Goal: Information Seeking & Learning: Find specific page/section

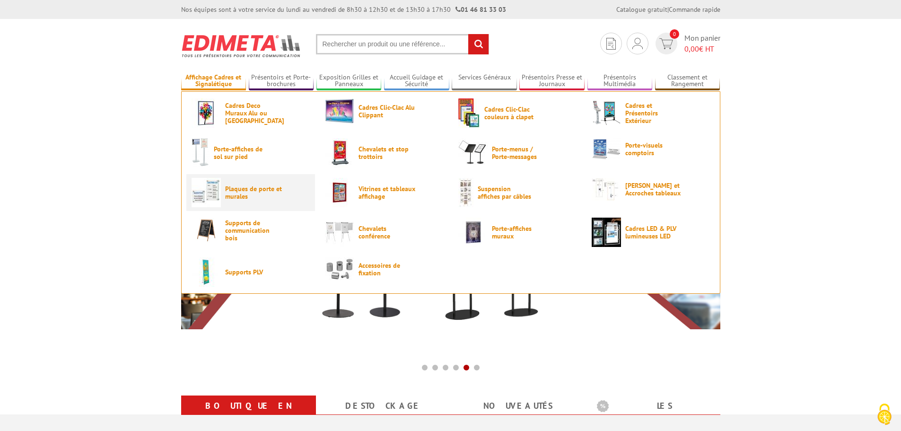
click at [246, 189] on span "Plaques de porte et murales" at bounding box center [253, 192] width 57 height 15
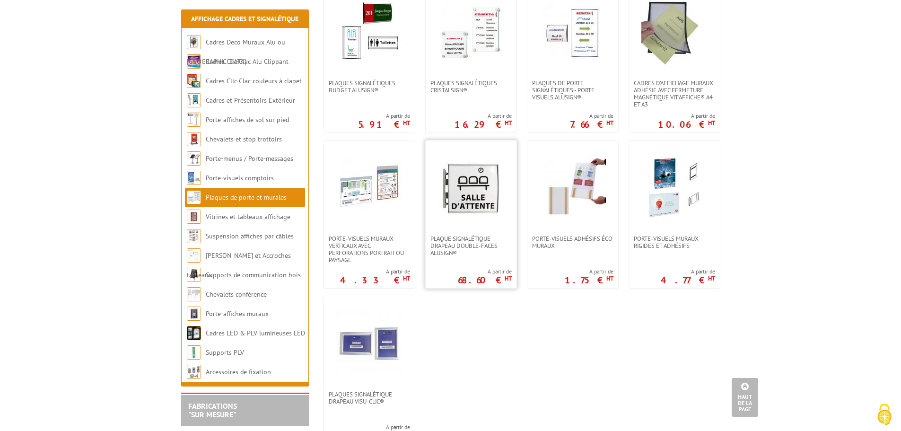
scroll to position [426, 0]
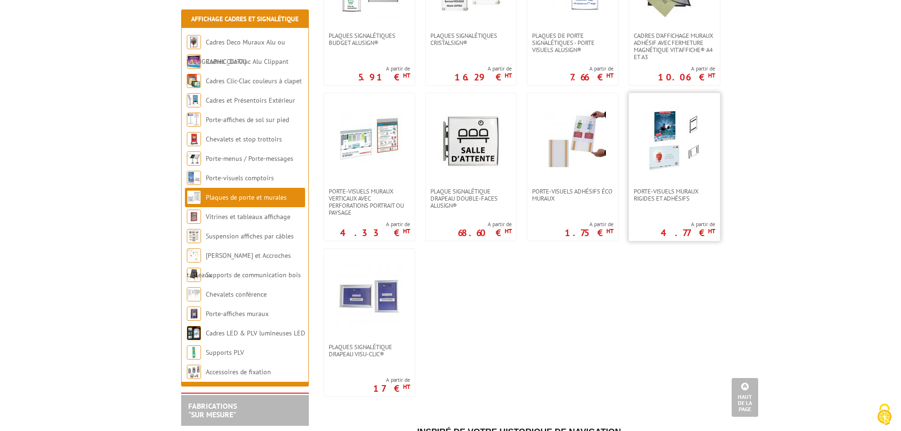
click at [666, 146] on img at bounding box center [675, 140] width 66 height 66
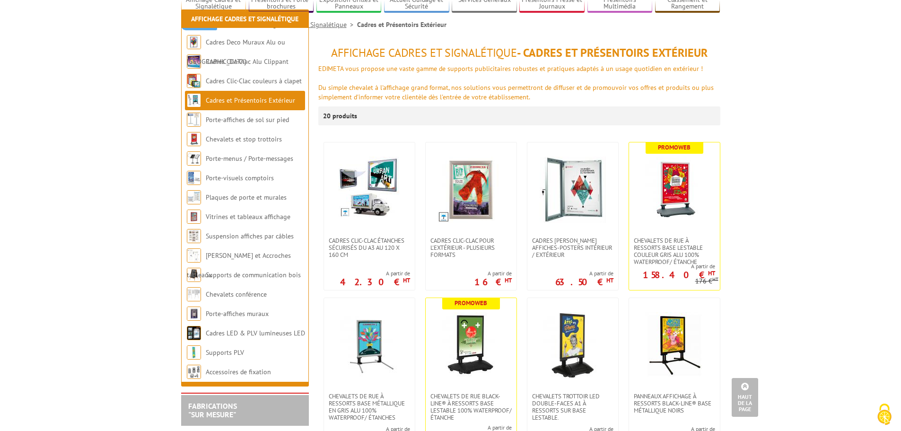
scroll to position [47, 0]
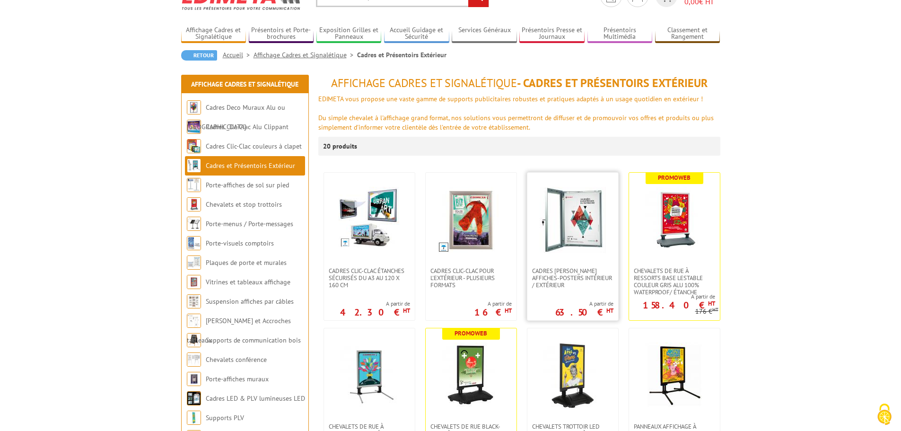
click at [583, 218] on img at bounding box center [573, 220] width 66 height 66
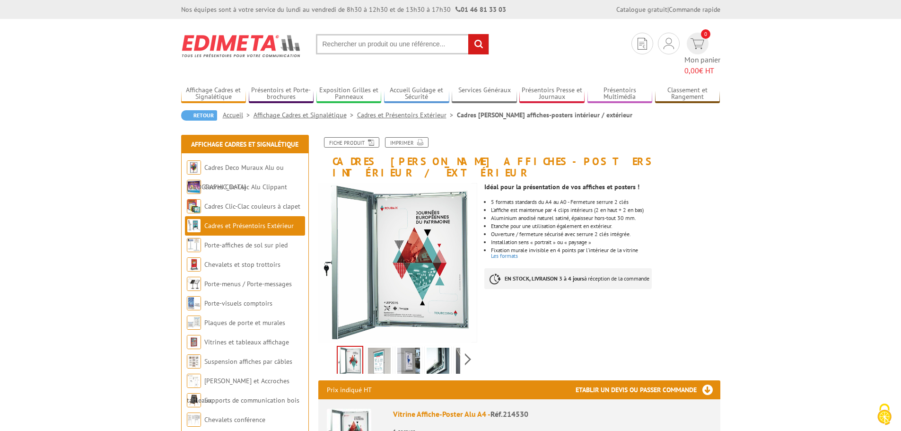
click at [409, 348] on img at bounding box center [408, 362] width 23 height 29
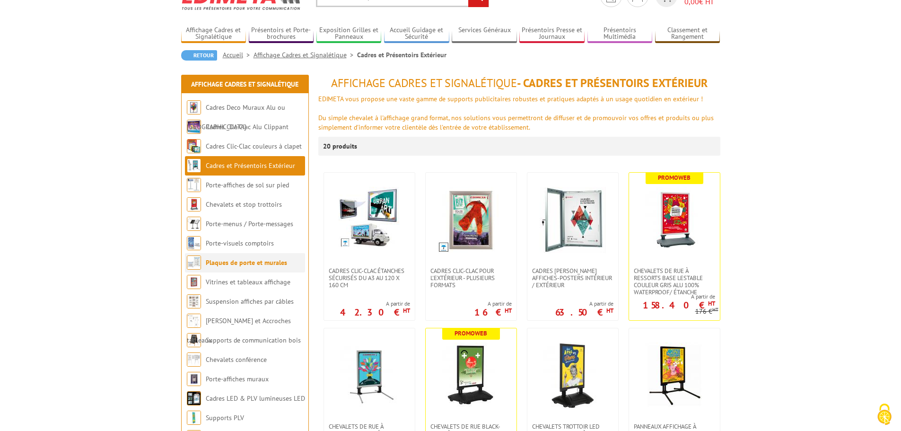
click at [265, 260] on link "Plaques de porte et murales" at bounding box center [246, 262] width 81 height 9
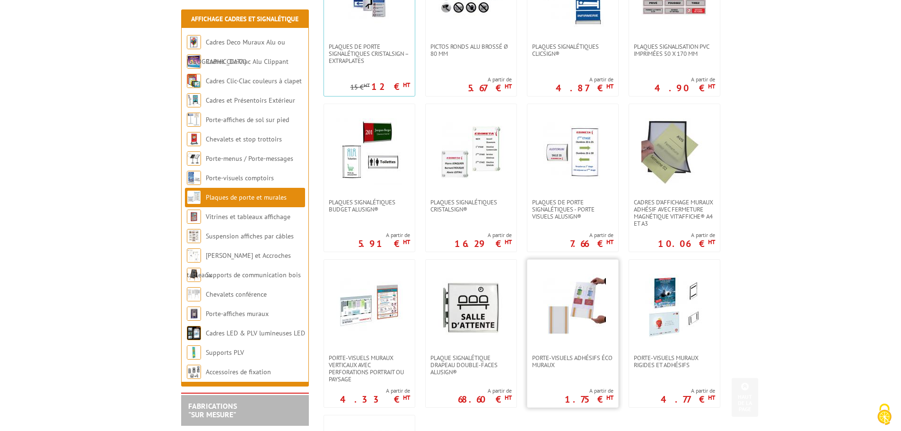
scroll to position [284, 0]
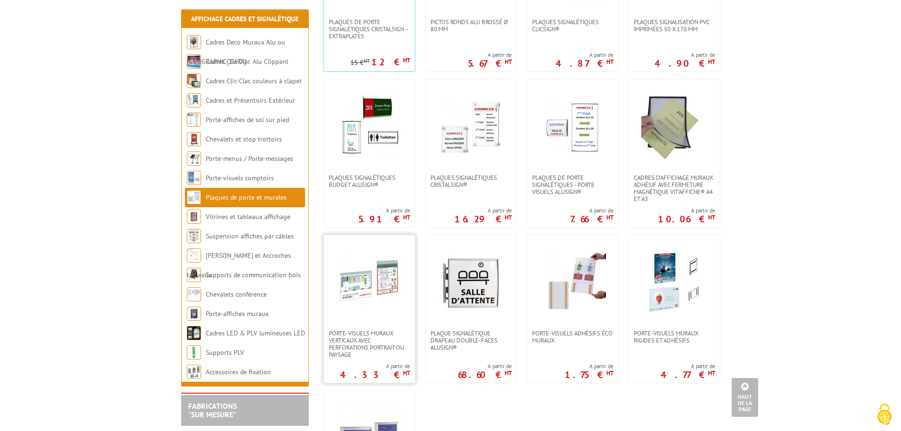
click at [380, 282] on img at bounding box center [369, 282] width 66 height 66
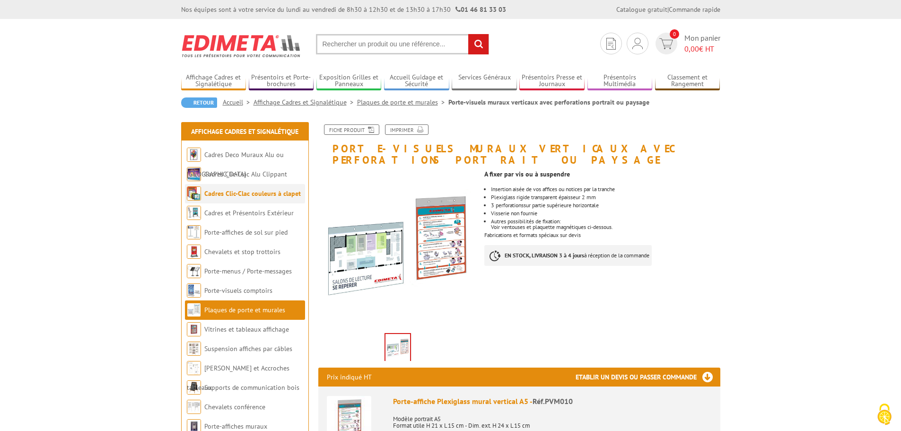
click at [258, 193] on link "Cadres Clic-Clac couleurs à clapet" at bounding box center [252, 193] width 97 height 9
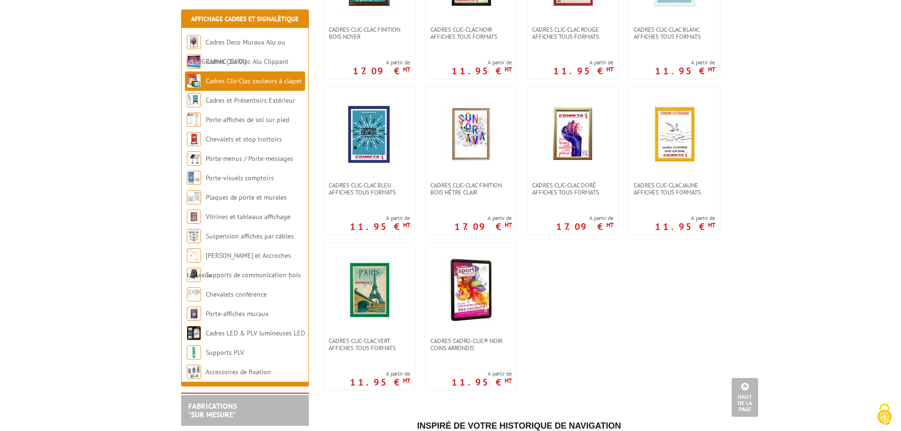
scroll to position [142, 0]
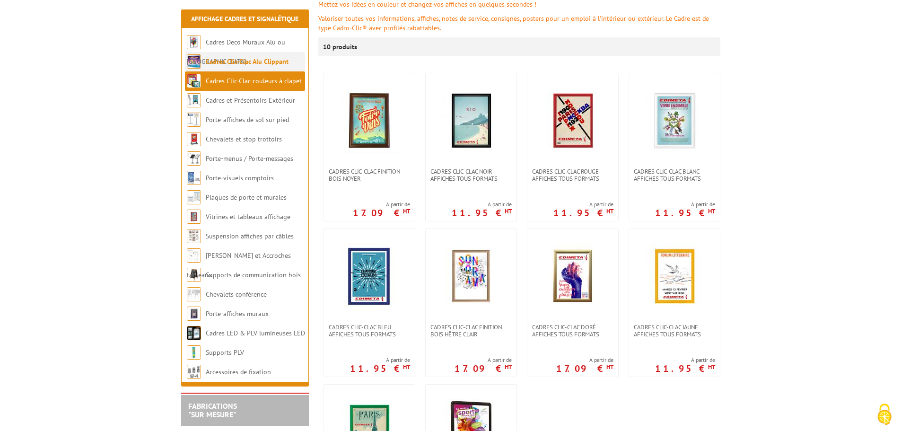
click at [274, 59] on link "Cadres Clic-Clac Alu Clippant" at bounding box center [247, 61] width 83 height 9
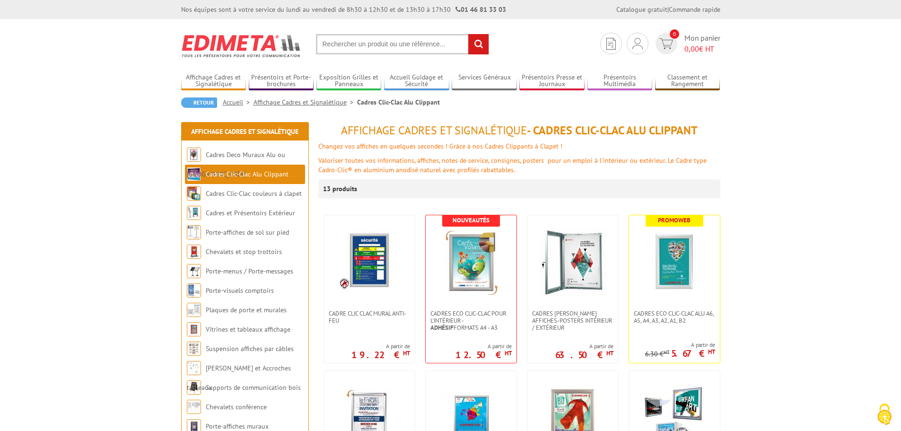
click at [361, 48] on input "text" at bounding box center [402, 44] width 173 height 20
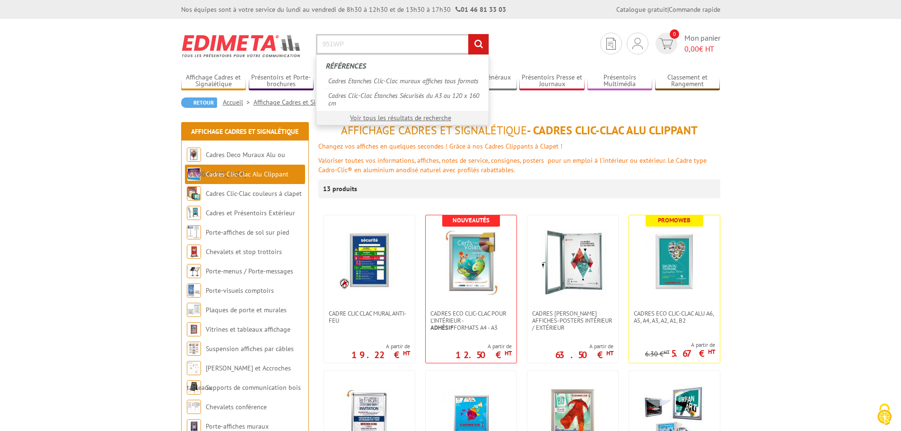
type input "951WP"
click at [468, 34] on input "rechercher" at bounding box center [478, 44] width 20 height 20
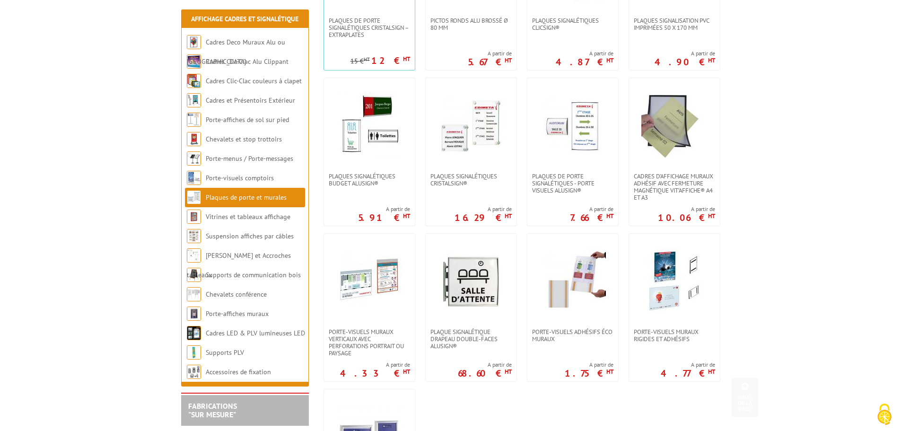
scroll to position [284, 0]
drag, startPoint x: 555, startPoint y: 167, endPoint x: 564, endPoint y: 165, distance: 10.1
click at [555, 167] on link at bounding box center [573, 126] width 91 height 95
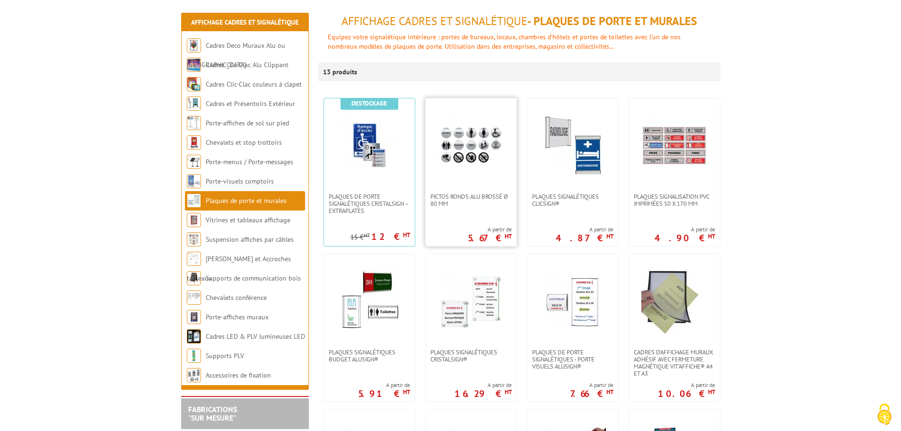
scroll to position [47, 0]
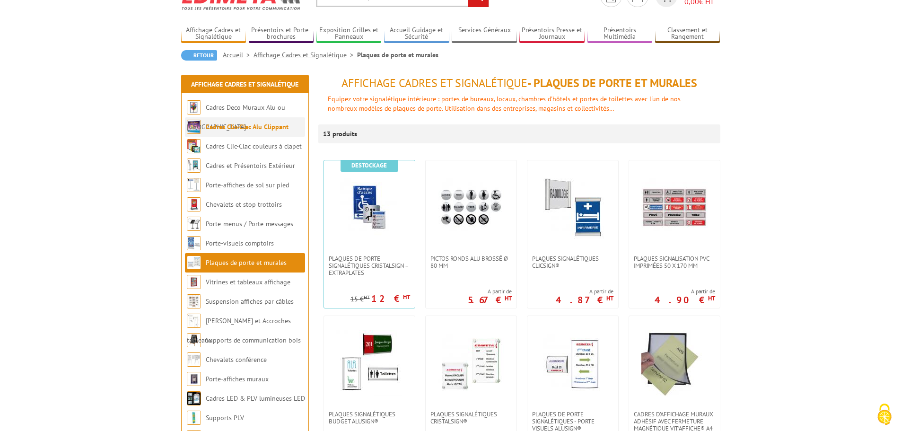
click at [247, 129] on link "Cadres Clic-Clac Alu Clippant" at bounding box center [247, 127] width 83 height 9
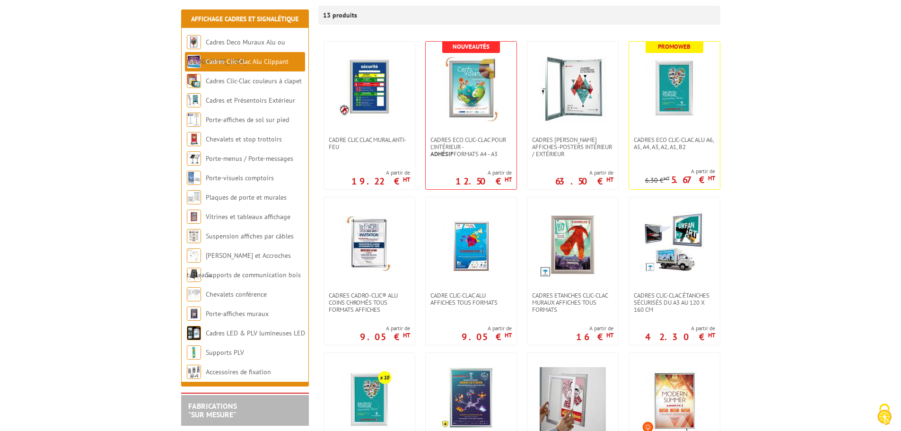
scroll to position [189, 0]
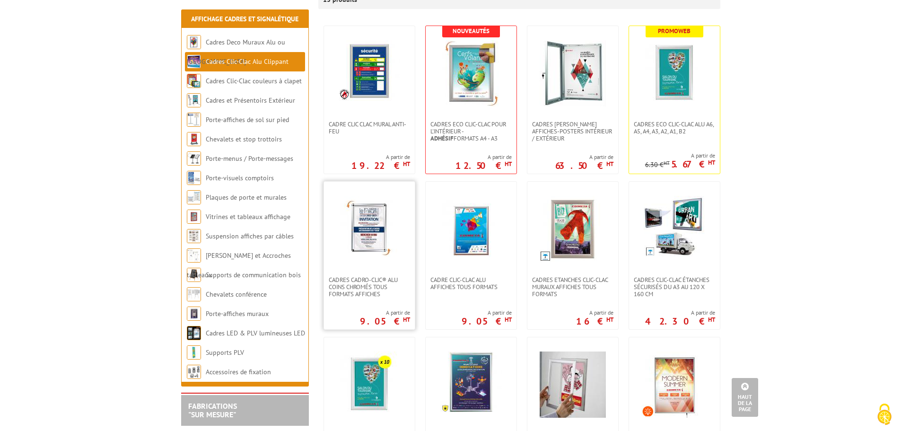
click at [350, 249] on img at bounding box center [369, 229] width 66 height 66
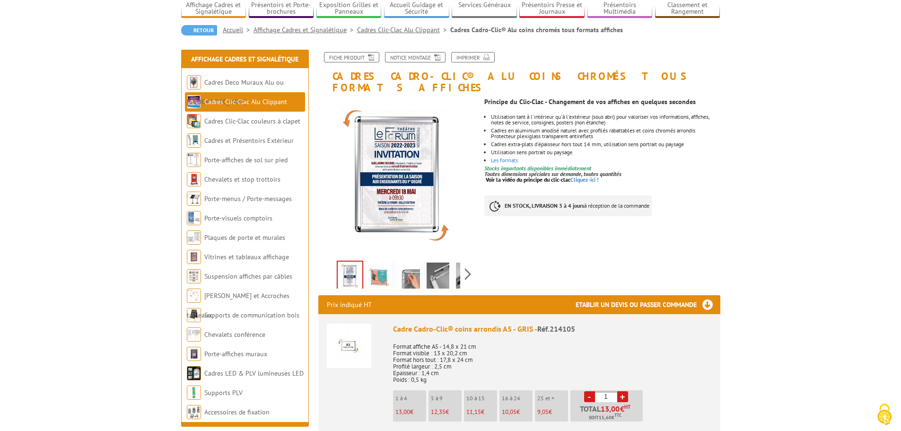
scroll to position [47, 0]
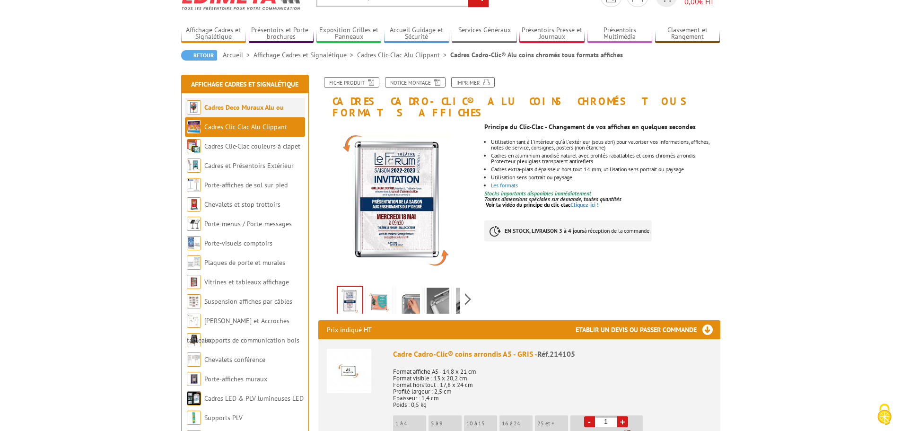
click at [262, 104] on link "Cadres Deco Muraux Alu ou [GEOGRAPHIC_DATA]" at bounding box center [235, 117] width 97 height 28
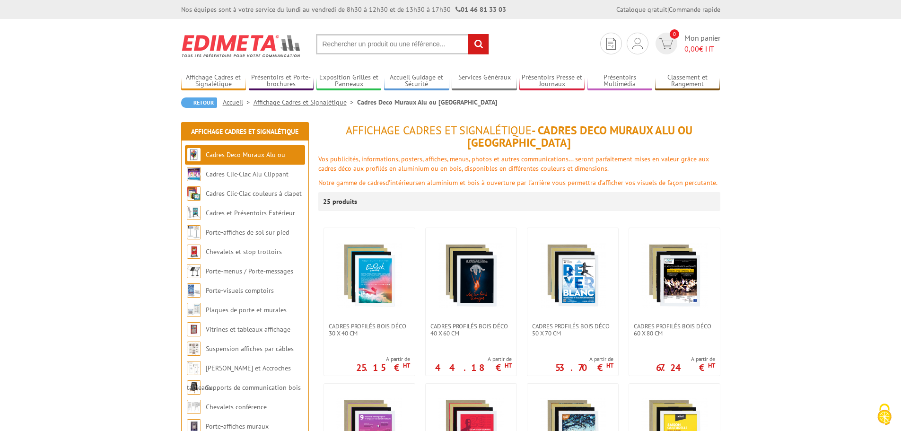
click at [361, 44] on input "text" at bounding box center [402, 44] width 173 height 20
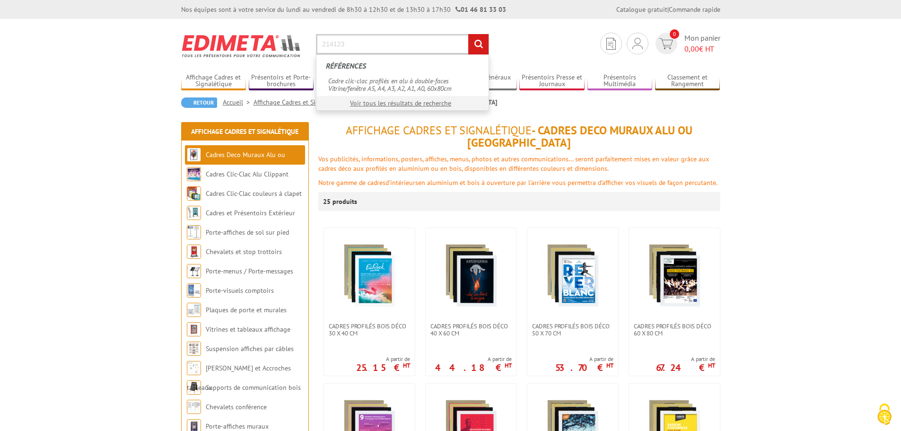
type input "214123"
click at [468, 34] on input "rechercher" at bounding box center [478, 44] width 20 height 20
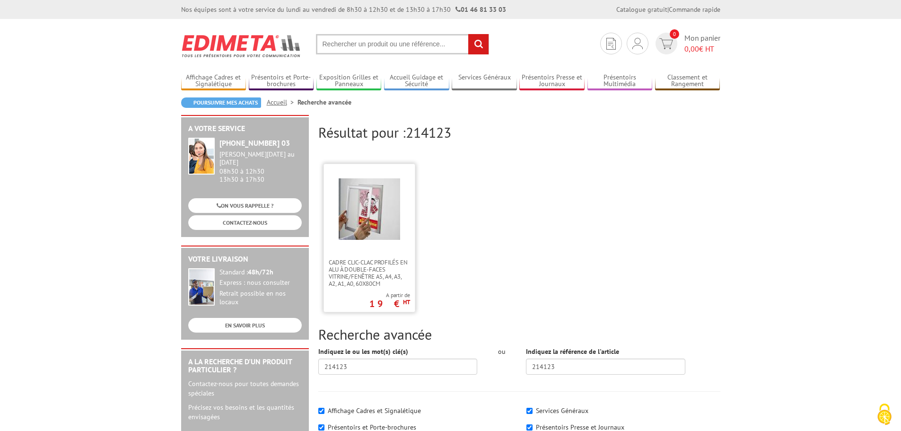
click at [375, 202] on img at bounding box center [370, 209] width 62 height 62
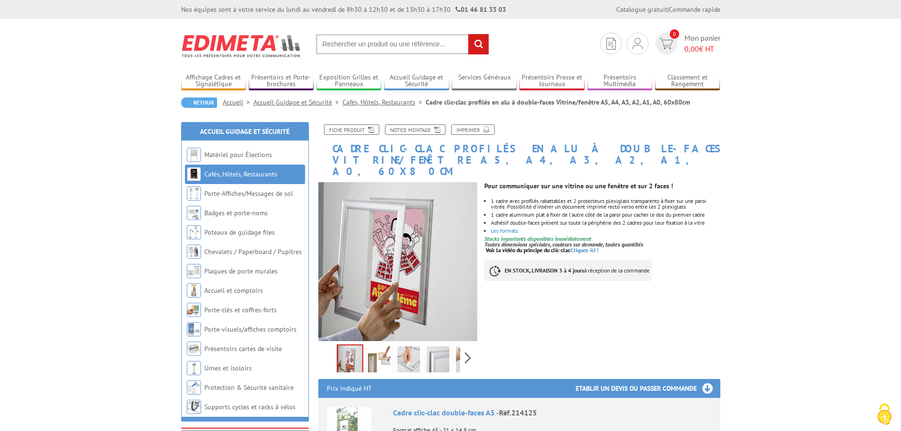
click at [442, 350] on img at bounding box center [438, 360] width 23 height 29
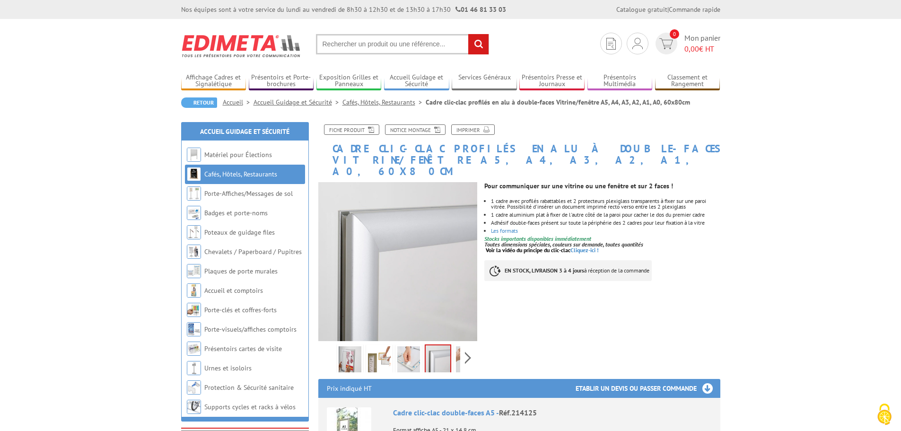
click at [414, 348] on img at bounding box center [408, 360] width 23 height 29
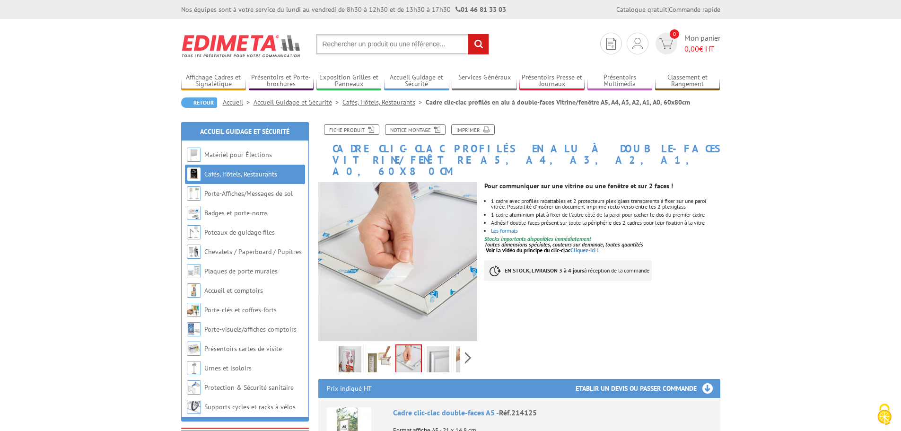
click at [378, 349] on img at bounding box center [379, 360] width 23 height 29
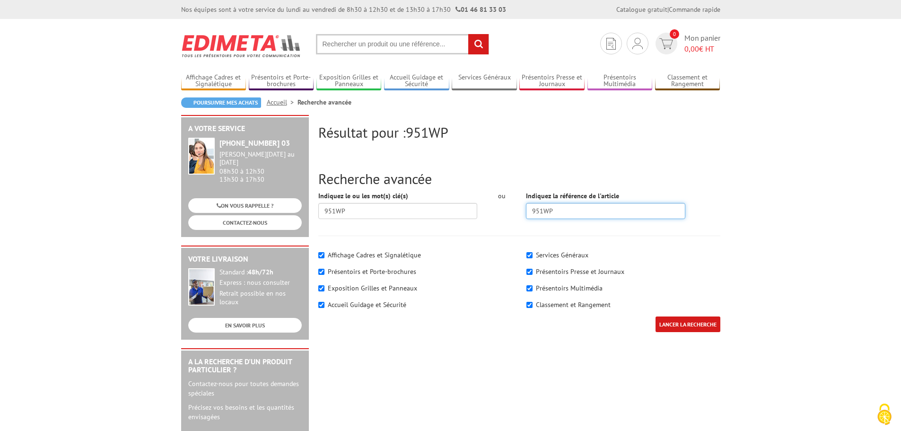
drag, startPoint x: 560, startPoint y: 210, endPoint x: 522, endPoint y: 210, distance: 37.9
click at [522, 210] on div "Indiquez la référence de l'article 951WP" at bounding box center [606, 208] width 174 height 35
click at [362, 44] on input "text" at bounding box center [402, 44] width 173 height 20
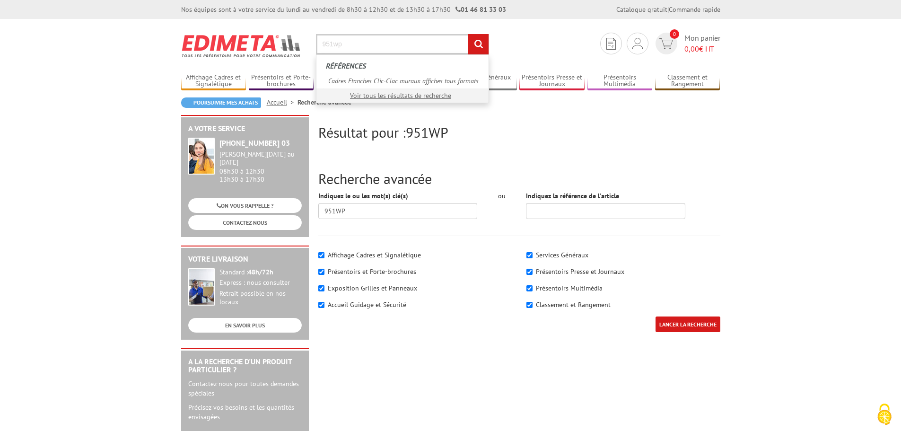
type input "951wp"
click at [468, 34] on input "rechercher" at bounding box center [478, 44] width 20 height 20
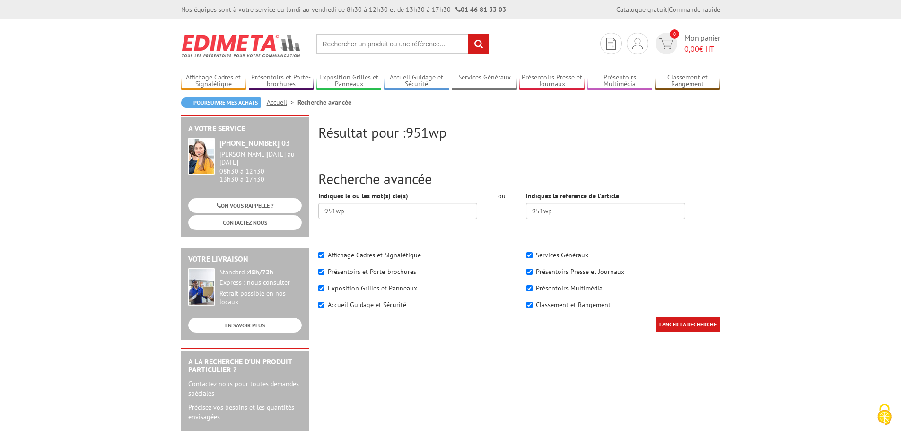
click at [352, 46] on input "text" at bounding box center [402, 44] width 173 height 20
type input "vfc951wp"
click at [468, 34] on input "rechercher" at bounding box center [478, 44] width 20 height 20
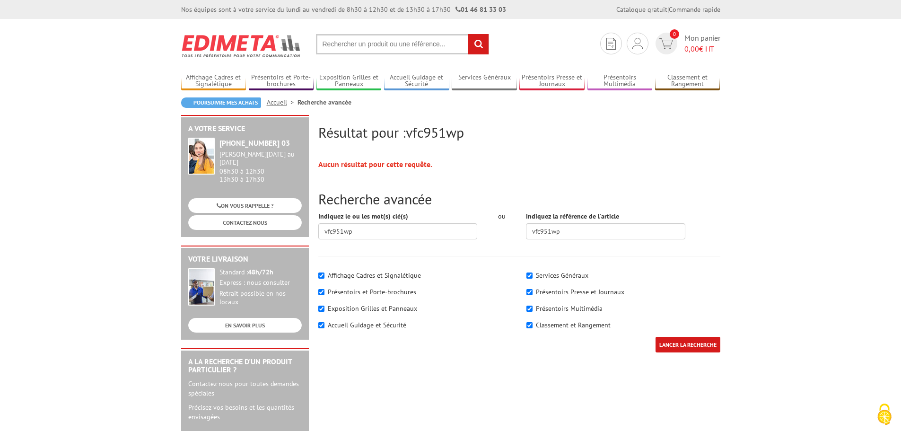
click at [378, 47] on input "text" at bounding box center [402, 44] width 173 height 20
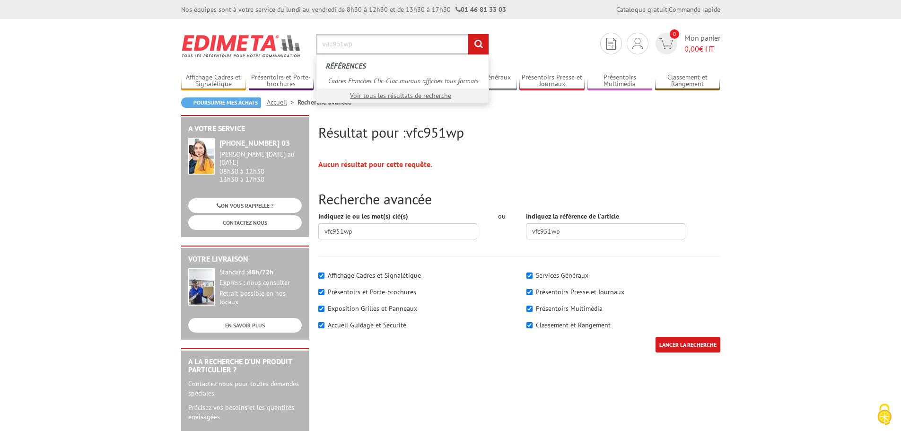
type input "vac951wp"
click at [468, 34] on input "rechercher" at bounding box center [478, 44] width 20 height 20
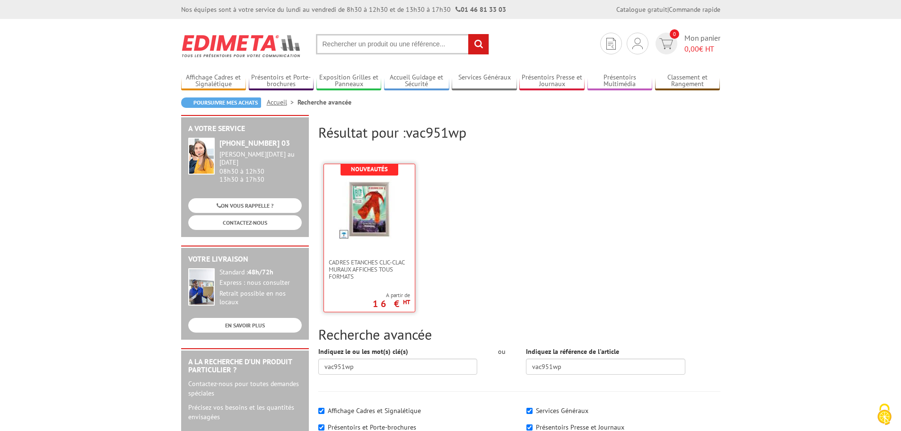
click at [372, 216] on img at bounding box center [370, 209] width 62 height 62
